Goal: Find specific page/section: Find specific page/section

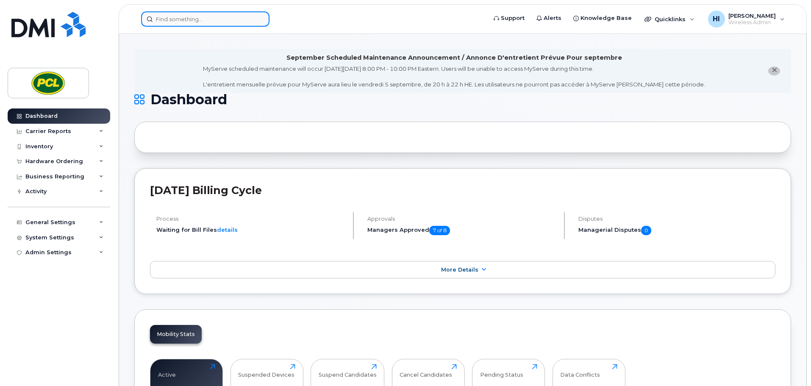
click at [161, 19] on input at bounding box center [205, 18] width 128 height 15
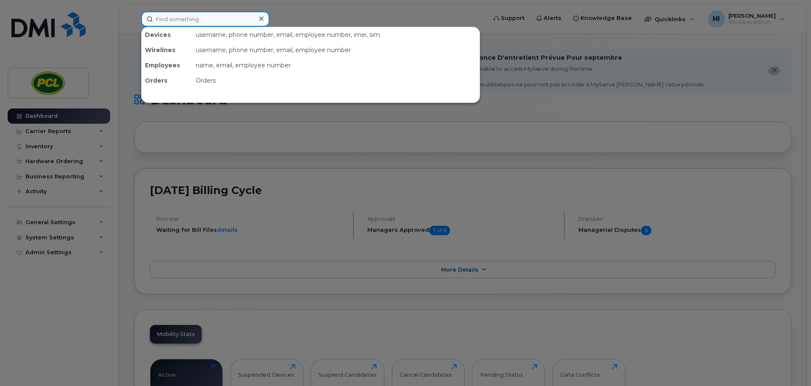
click at [161, 19] on input at bounding box center [205, 18] width 128 height 15
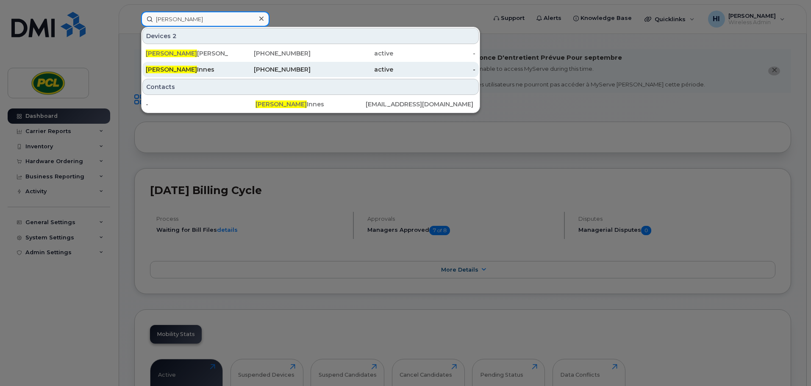
type input "[PERSON_NAME]"
click at [176, 72] on div "[PERSON_NAME]" at bounding box center [187, 69] width 83 height 8
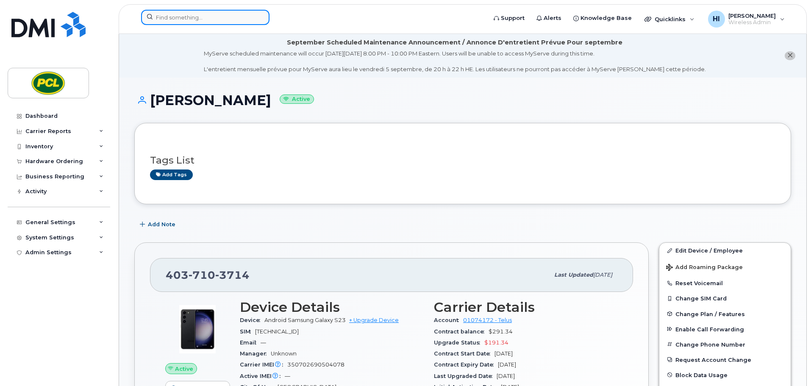
click at [159, 19] on input at bounding box center [205, 17] width 128 height 15
